Goal: Task Accomplishment & Management: Complete application form

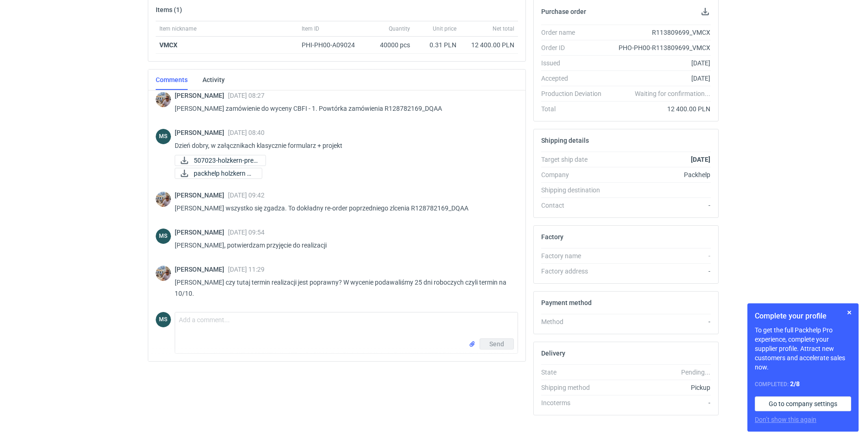
scroll to position [154, 0]
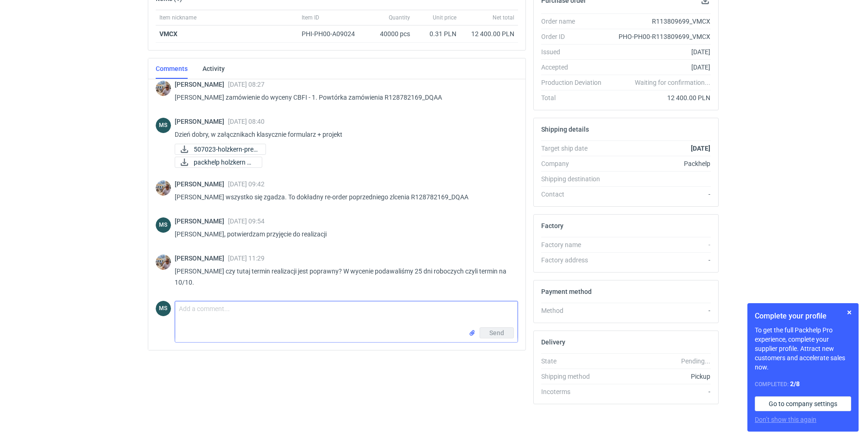
click at [289, 314] on textarea "Comment message" at bounding box center [346, 314] width 342 height 26
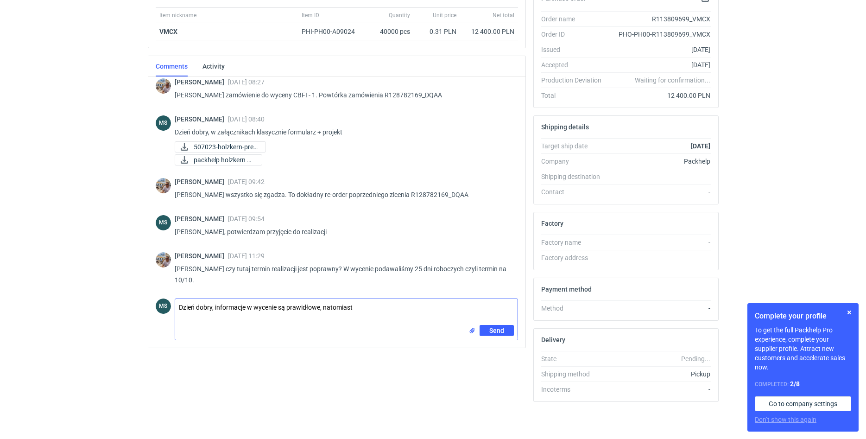
click at [394, 314] on textarea "Dzień dobry, informacje w wycenie są prawidłowe, natomiast" at bounding box center [346, 312] width 342 height 26
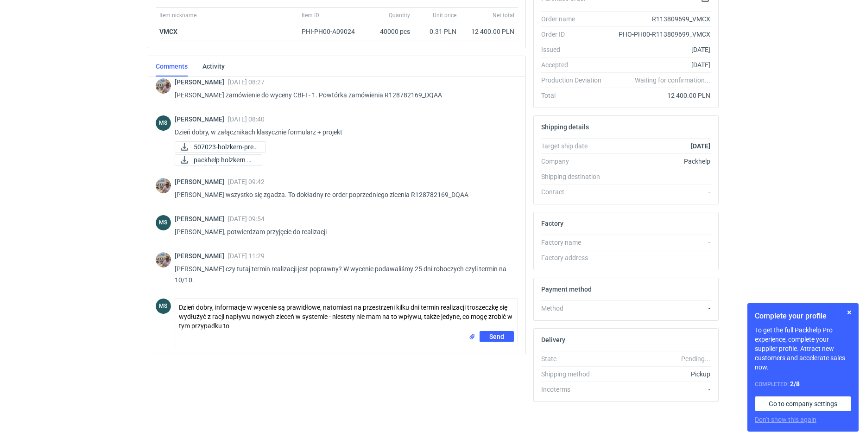
drag, startPoint x: 258, startPoint y: 331, endPoint x: 309, endPoint y: 313, distance: 55.1
click at [308, 312] on form "Comment message Dzień dobry, informacje w wycenie są prawidłowe, natomiast na p…" at bounding box center [346, 322] width 343 height 48
drag, startPoint x: 258, startPoint y: 330, endPoint x: 329, endPoint y: 317, distance: 72.9
click at [329, 317] on textarea "Dzień dobry, informacje w wycenie są prawidłowe, natomiast na przestrzeni kilku…" at bounding box center [346, 315] width 342 height 32
click at [415, 319] on textarea "Dzień dobry, informacje w wycenie są prawidłowe, natomiast na przestrzeni kilku…" at bounding box center [346, 315] width 342 height 32
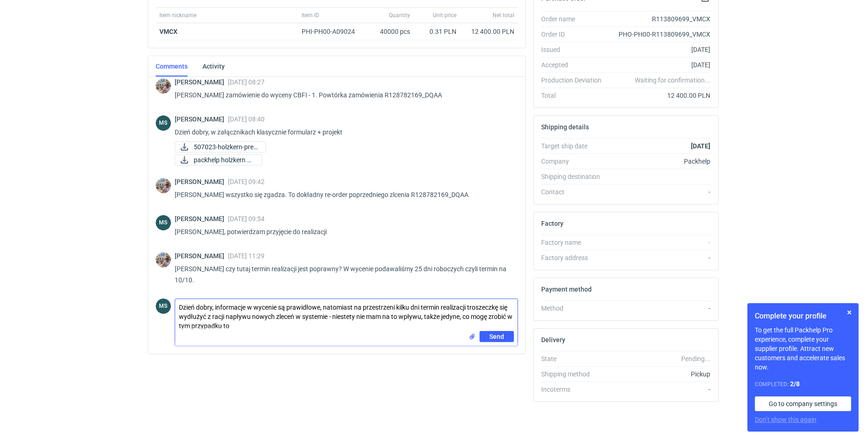
drag, startPoint x: 258, startPoint y: 326, endPoint x: 422, endPoint y: 313, distance: 164.9
click at [422, 313] on textarea "Dzień dobry, informacje w wycenie są prawidłowe, natomiast na przestrzeni kilku…" at bounding box center [346, 315] width 342 height 32
type textarea "Dzień dobry, informacje w wycenie są prawidłowe, natomiast na przestrzeni kilku…"
click at [497, 339] on span "Send" at bounding box center [496, 336] width 15 height 6
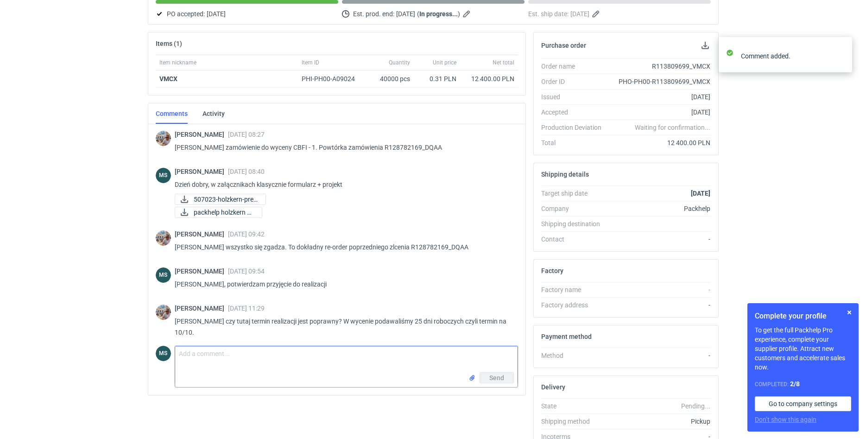
scroll to position [0, 0]
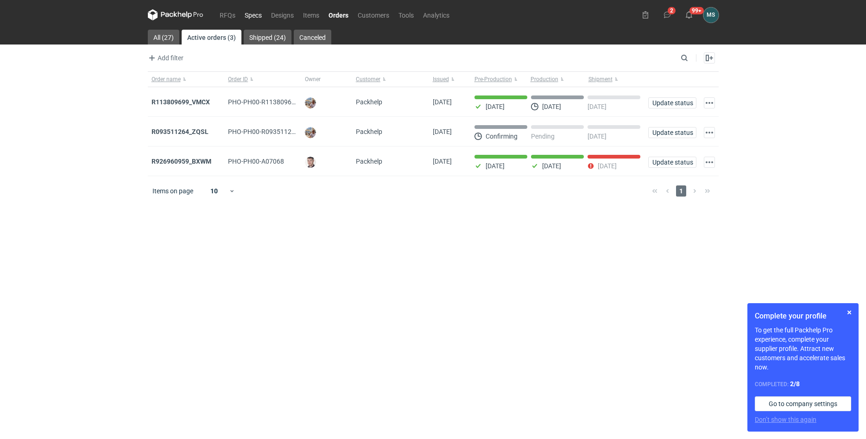
click at [253, 13] on link "Specs" at bounding box center [253, 14] width 26 height 11
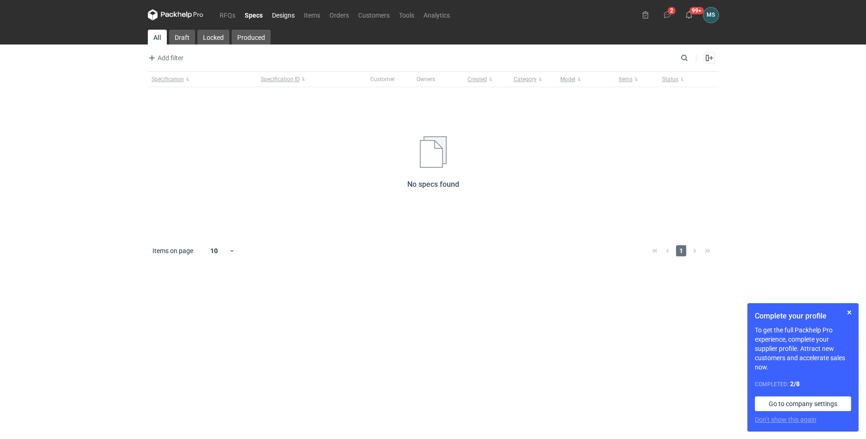
click at [287, 19] on link "Designs" at bounding box center [283, 14] width 32 height 11
click at [224, 17] on link "RFQs" at bounding box center [227, 14] width 25 height 11
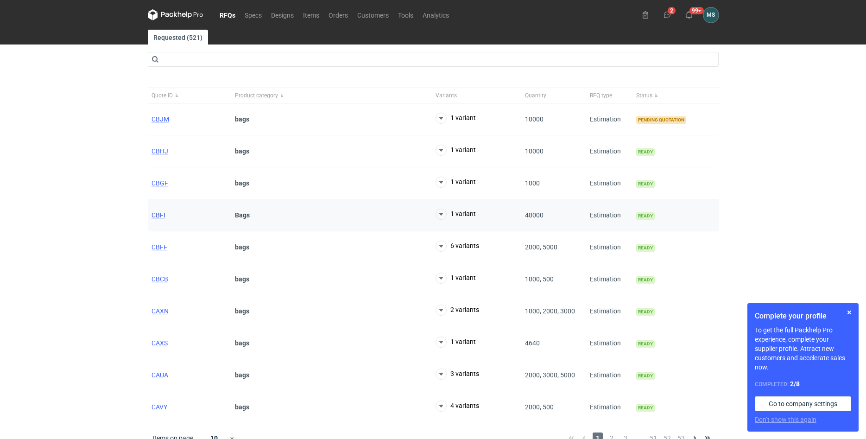
click at [157, 214] on span "CBFI" at bounding box center [158, 214] width 14 height 7
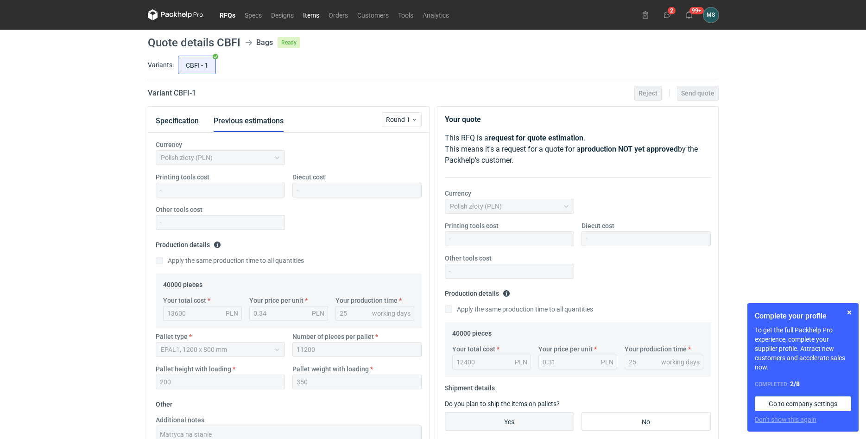
click at [311, 19] on link "Items" at bounding box center [310, 14] width 25 height 11
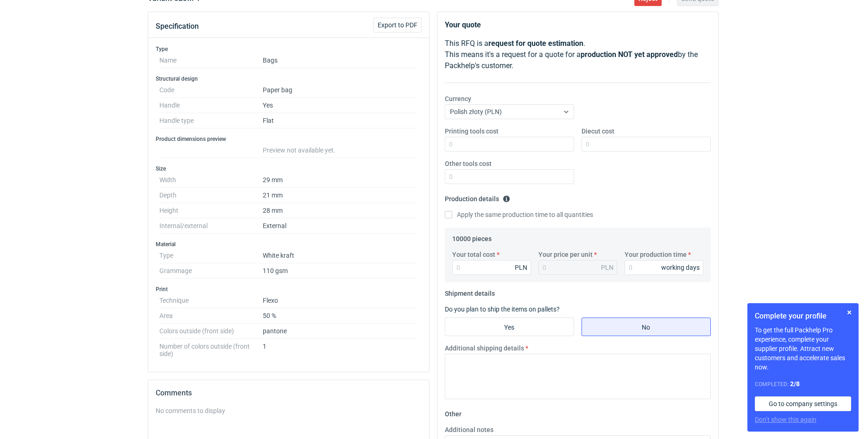
scroll to position [189, 0]
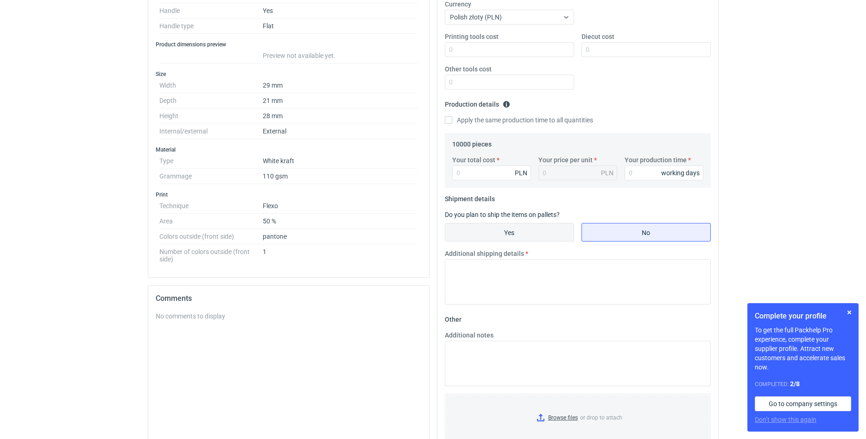
click at [517, 239] on input "Yes" at bounding box center [509, 232] width 128 height 18
radio input "true"
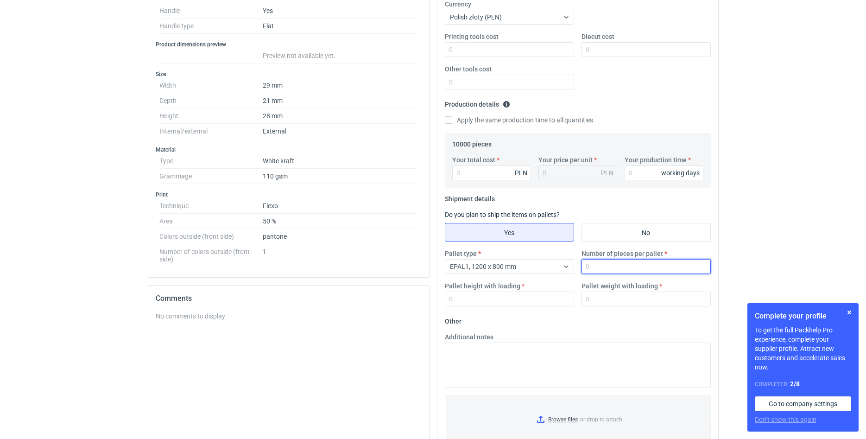
click at [624, 262] on input "Number of pieces per pallet" at bounding box center [645, 266] width 129 height 15
type input "4000"
click at [501, 302] on input "Pallet height with loading" at bounding box center [509, 298] width 129 height 15
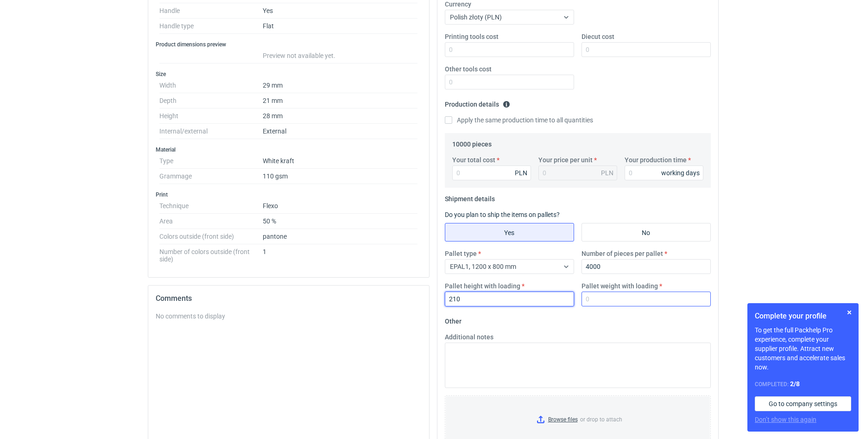
type input "210"
click at [590, 299] on input "Pallet weight with loading" at bounding box center [645, 298] width 129 height 15
type input "350"
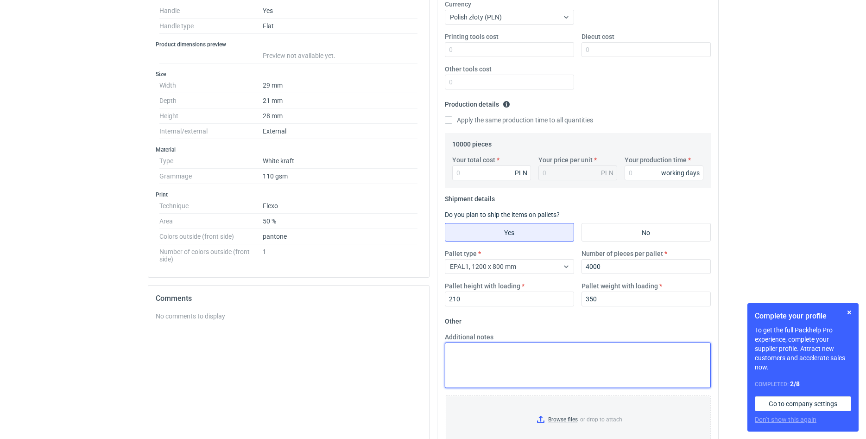
click at [550, 371] on textarea "Additional notes" at bounding box center [578, 364] width 266 height 45
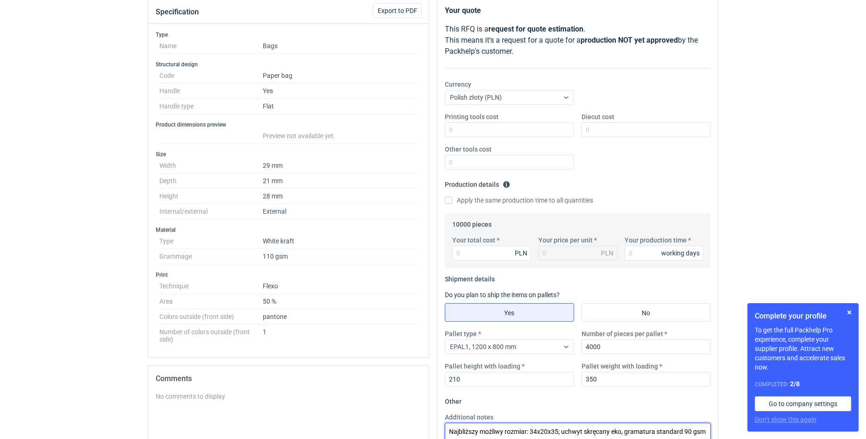
scroll to position [94, 0]
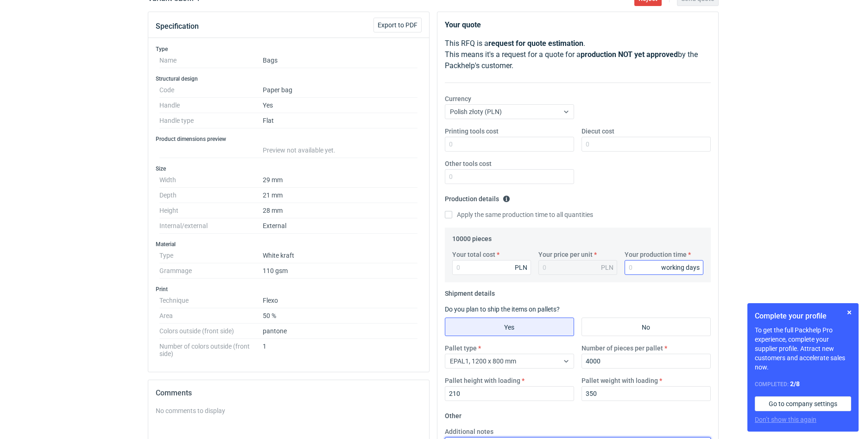
type textarea "Najbliższy możliwy rozmiar: 34x20x35; uchwyt skręcany eko, gramatura standard 9…"
click at [644, 268] on input "Your production time" at bounding box center [663, 267] width 79 height 15
type input "30"
click at [804, 204] on div "RFQs Specs Designs Items Orders Customers Tools Analytics 2 99+ MS [PERSON_NAME…" at bounding box center [433, 125] width 866 height 439
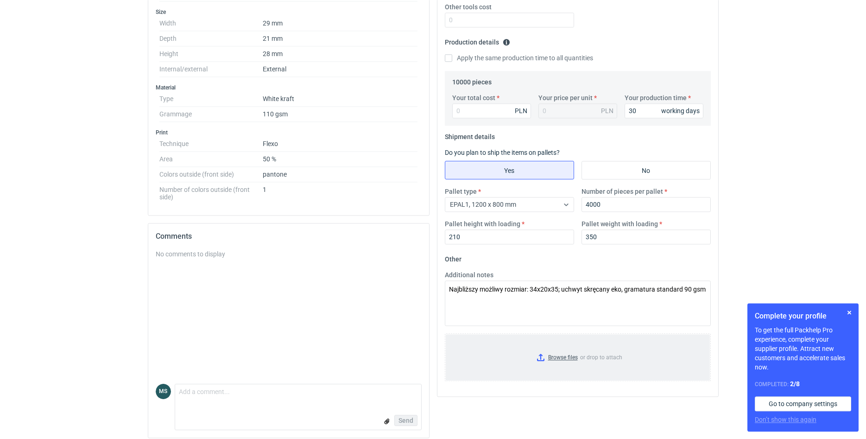
scroll to position [258, 0]
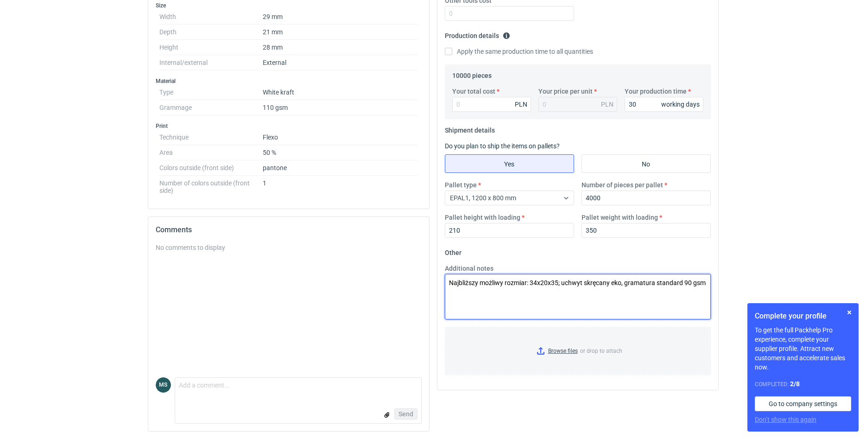
click at [616, 309] on textarea "Najbliższy możliwy rozmiar: 34x20x35; uchwyt skręcany eko, gramatura standard 9…" at bounding box center [578, 296] width 266 height 45
click at [603, 302] on textarea "Najbliższy możliwy rozmiar: 34x20x35; uchwyt skręcany eko, gramatura standard 9…" at bounding box center [578, 296] width 266 height 45
click at [707, 286] on textarea "Najbliższy możliwy rozmiar: 34x20x35; uchwyt skręcany eko, gramatura standard 9…" at bounding box center [578, 296] width 266 height 45
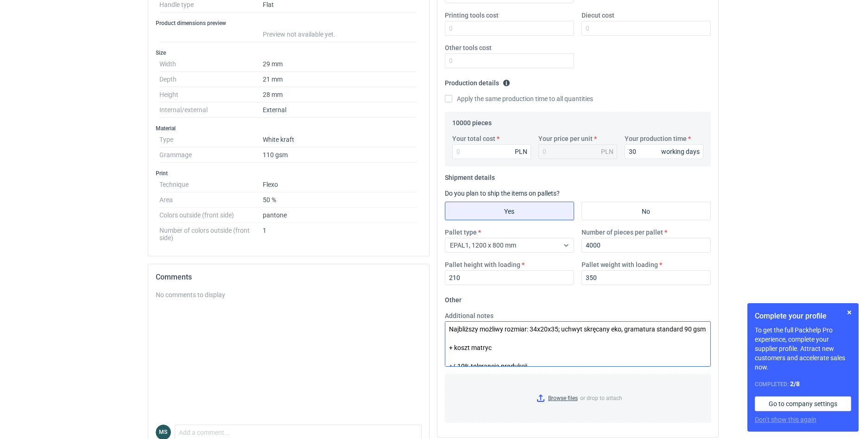
scroll to position [0, 0]
click at [620, 330] on textarea "Najbliższy możliwy rozmiar: 34x20x35; uchwyt skręcany eko, gramatura standard 9…" at bounding box center [578, 343] width 266 height 45
type textarea "Najbliższy możliwy rozmiar: 34x20x35; uchwyt skręcany biały gramatura standard …"
click at [458, 147] on input "Your total cost" at bounding box center [491, 151] width 79 height 15
type input "6300"
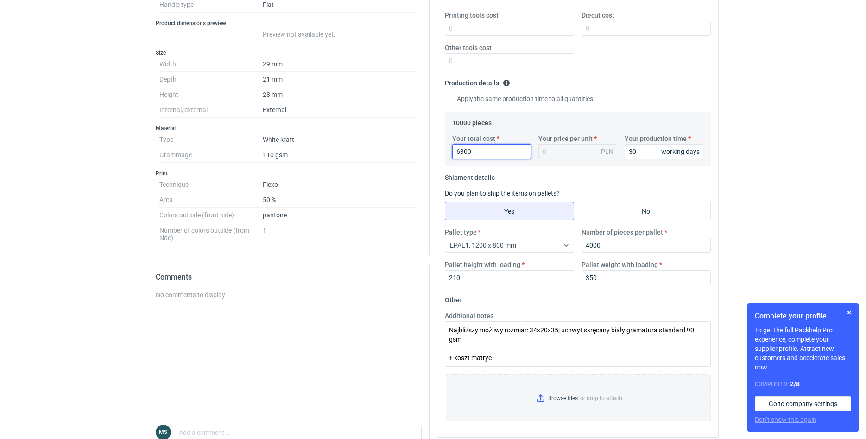
type input "0.63"
type input "6300"
click at [737, 193] on div "RFQs Specs Designs Items Orders Customers Tools Analytics 2 99+ MS [PERSON_NAME…" at bounding box center [433, 9] width 866 height 439
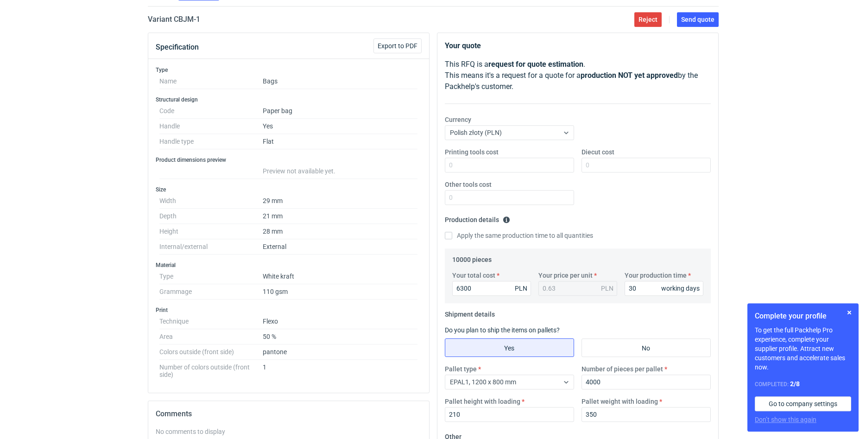
scroll to position [69, 0]
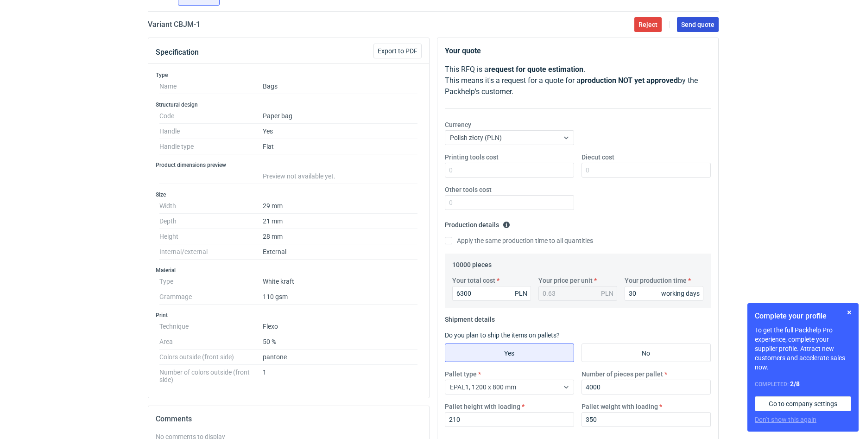
click at [711, 30] on button "Send quote" at bounding box center [698, 24] width 42 height 15
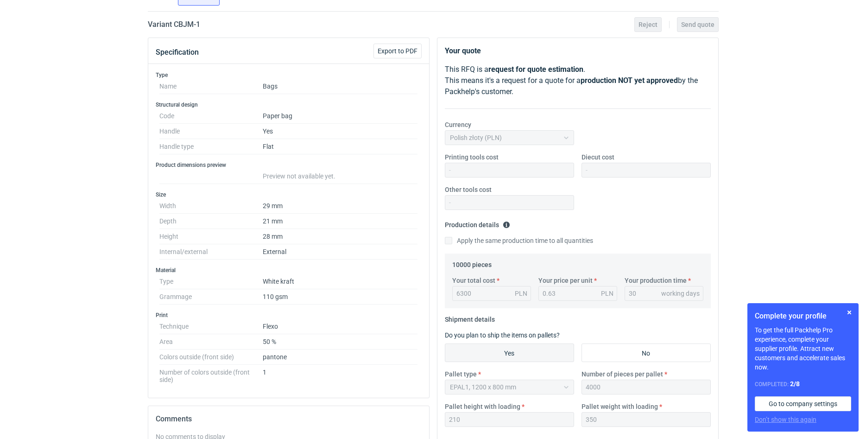
scroll to position [0, 0]
